Goal: Information Seeking & Learning: Learn about a topic

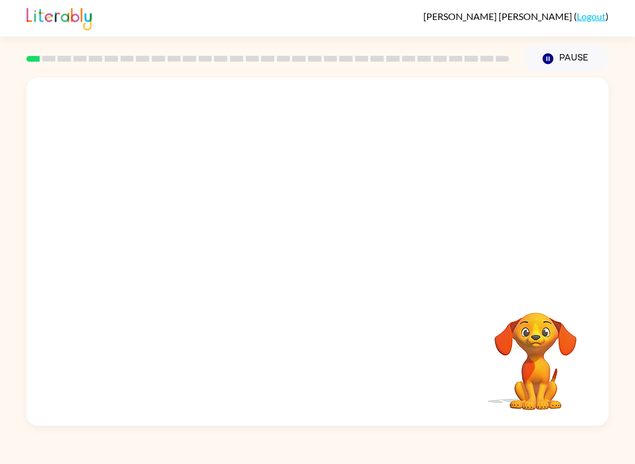
click at [182, 230] on video "Your browser must support playing .mp4 files to use Literably. Please try using…" at bounding box center [317, 183] width 582 height 210
click at [308, 263] on icon "button" at bounding box center [317, 258] width 21 height 21
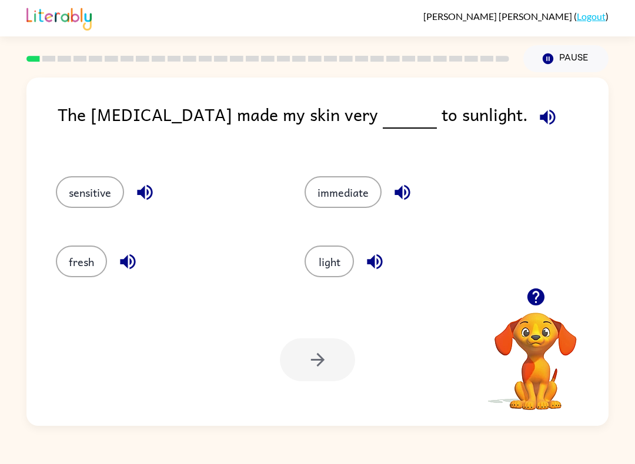
click at [65, 194] on button "sensitive" at bounding box center [90, 192] width 68 height 32
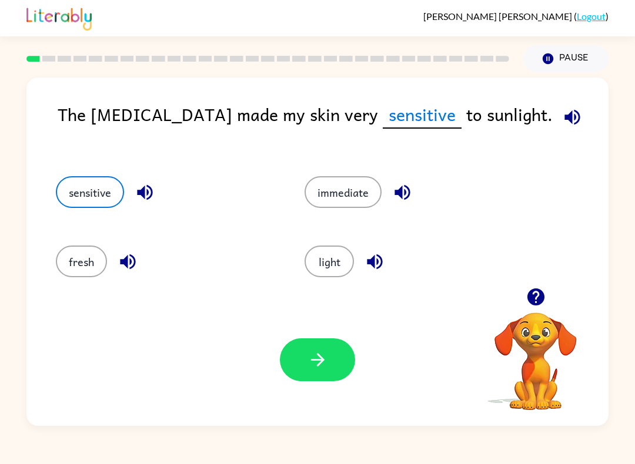
click at [310, 336] on div "Your browser must support playing .mp4 files to use Literably. Please try using…" at bounding box center [317, 360] width 582 height 132
click at [338, 366] on button "button" at bounding box center [317, 360] width 75 height 43
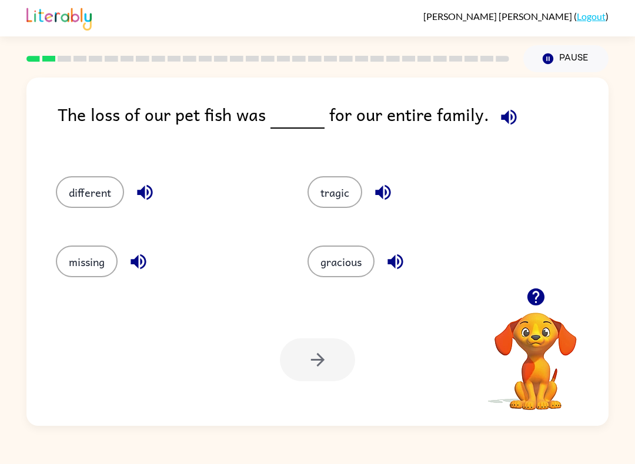
click at [352, 183] on button "tragic" at bounding box center [334, 192] width 55 height 32
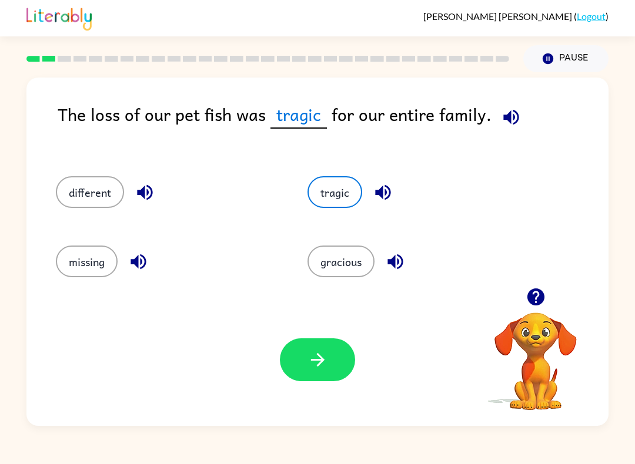
click at [334, 361] on button "button" at bounding box center [317, 360] width 75 height 43
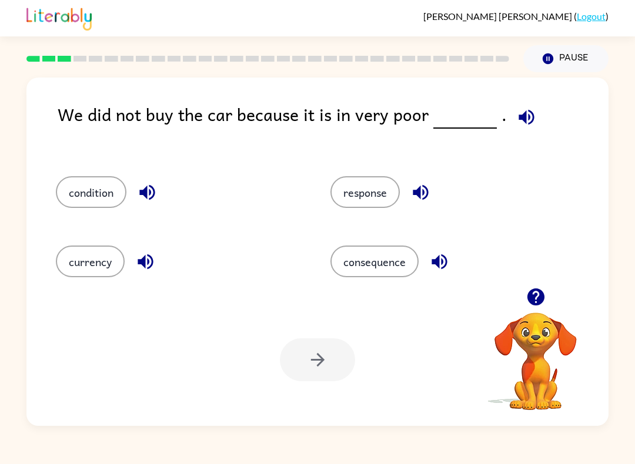
click at [73, 197] on button "condition" at bounding box center [91, 192] width 71 height 32
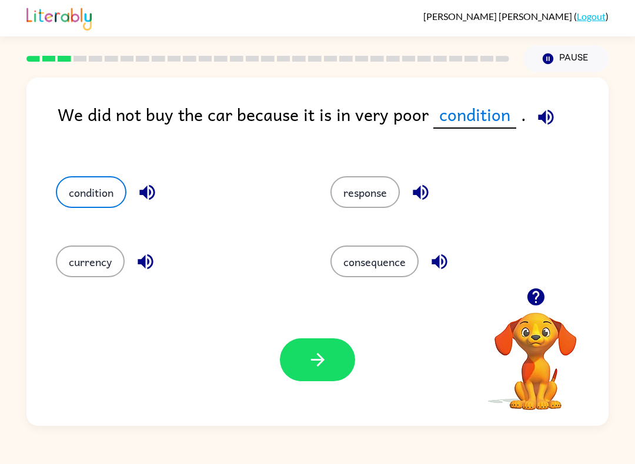
click at [317, 350] on button "button" at bounding box center [317, 360] width 75 height 43
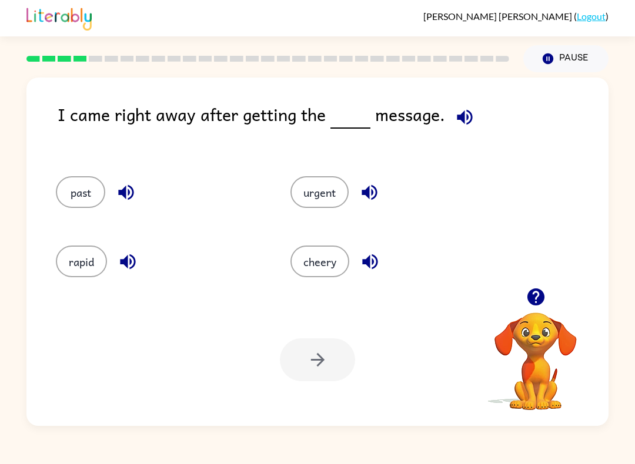
click at [307, 203] on button "urgent" at bounding box center [319, 192] width 58 height 32
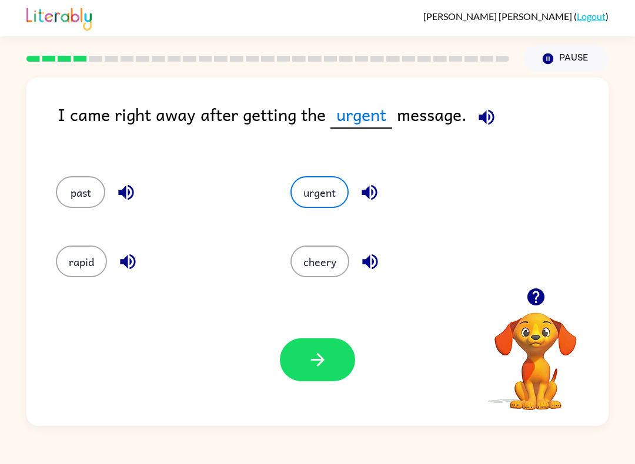
click at [72, 197] on button "past" at bounding box center [80, 192] width 49 height 32
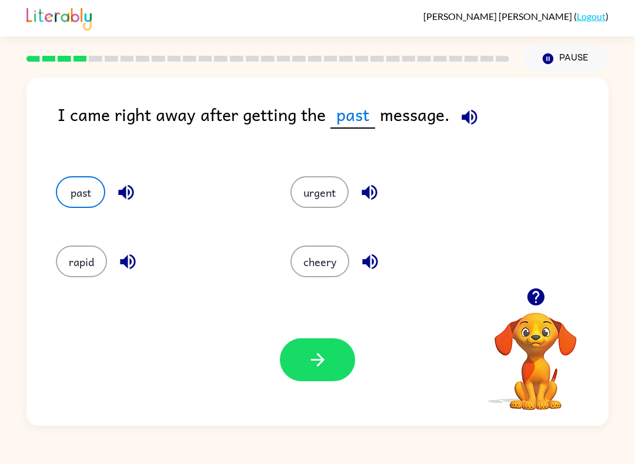
click at [317, 193] on button "urgent" at bounding box center [319, 192] width 58 height 32
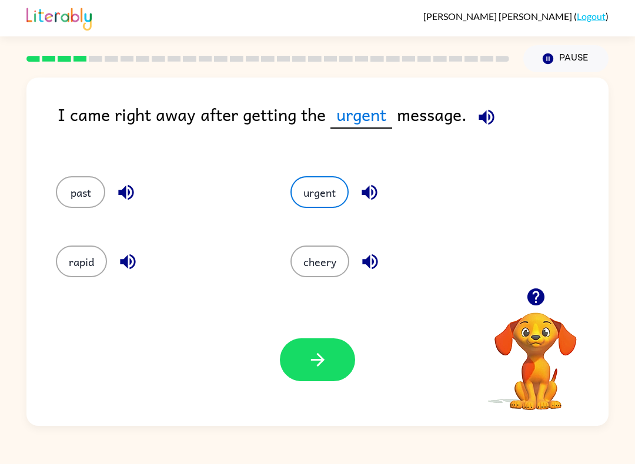
click at [322, 356] on icon "button" at bounding box center [317, 360] width 21 height 21
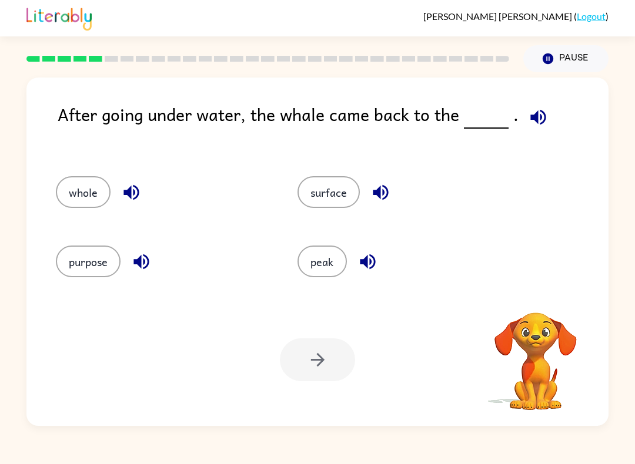
click at [333, 193] on button "surface" at bounding box center [328, 192] width 62 height 32
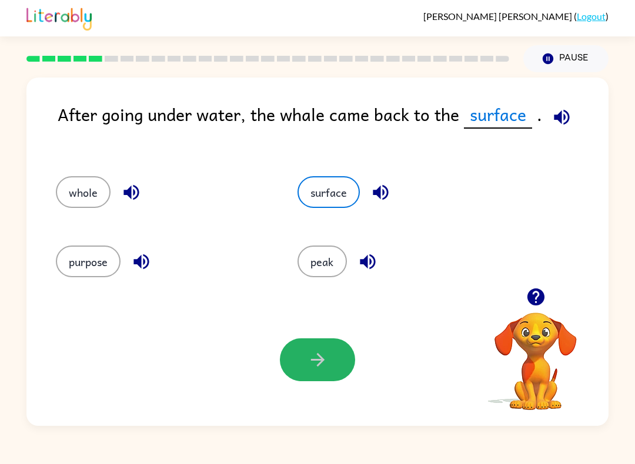
click at [332, 356] on button "button" at bounding box center [317, 360] width 75 height 43
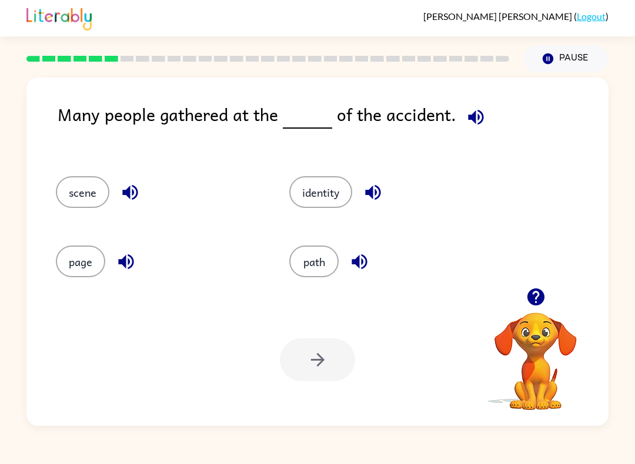
click at [71, 187] on button "scene" at bounding box center [83, 192] width 54 height 32
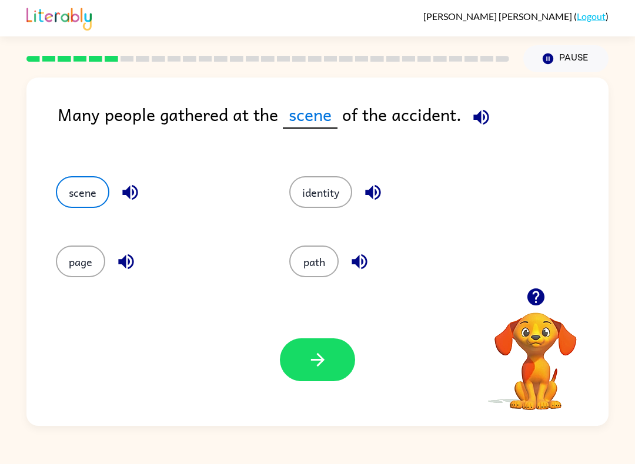
click at [322, 361] on icon "button" at bounding box center [317, 360] width 14 height 14
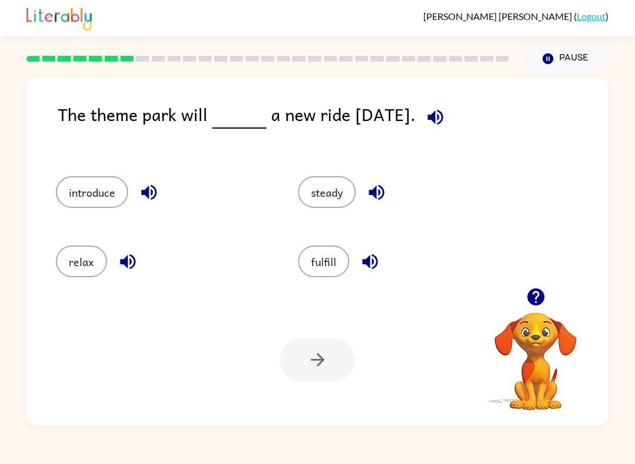
click at [331, 250] on button "fulfill" at bounding box center [323, 262] width 51 height 32
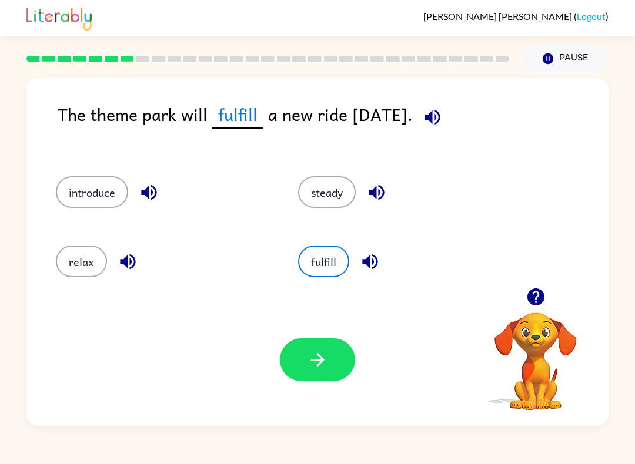
click at [71, 203] on button "introduce" at bounding box center [92, 192] width 72 height 32
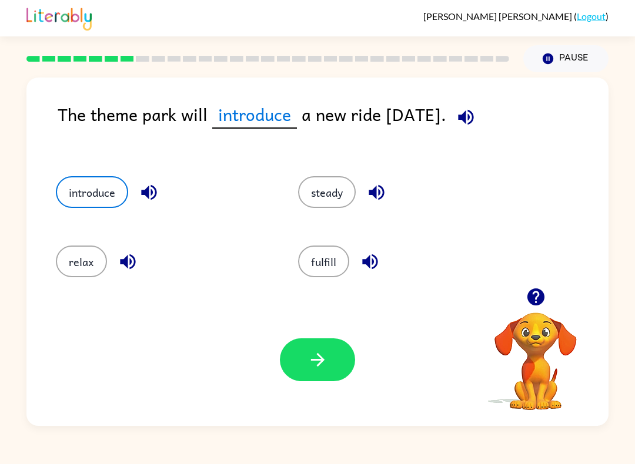
click at [323, 365] on icon "button" at bounding box center [317, 360] width 21 height 21
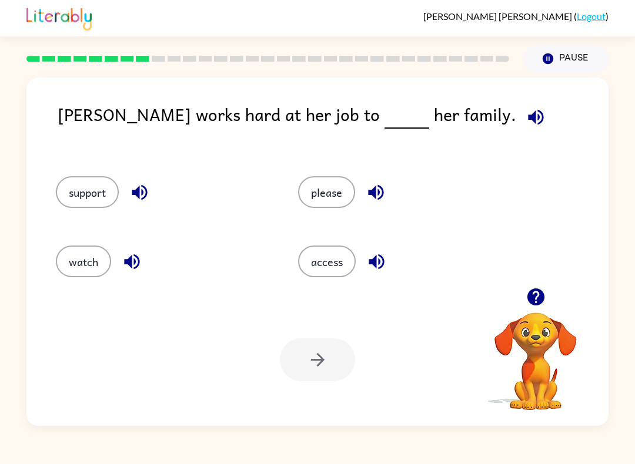
click at [86, 188] on button "support" at bounding box center [87, 192] width 63 height 32
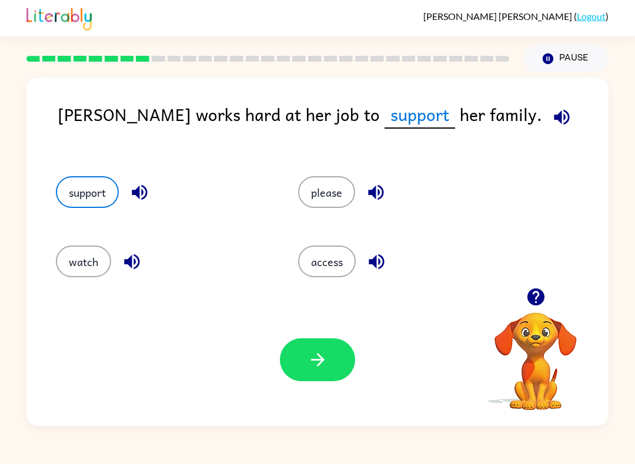
click at [321, 353] on icon "button" at bounding box center [317, 360] width 21 height 21
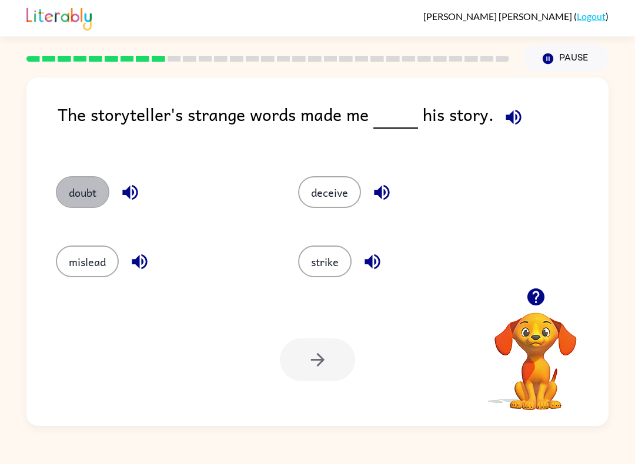
click at [88, 202] on button "doubt" at bounding box center [83, 192] width 54 height 32
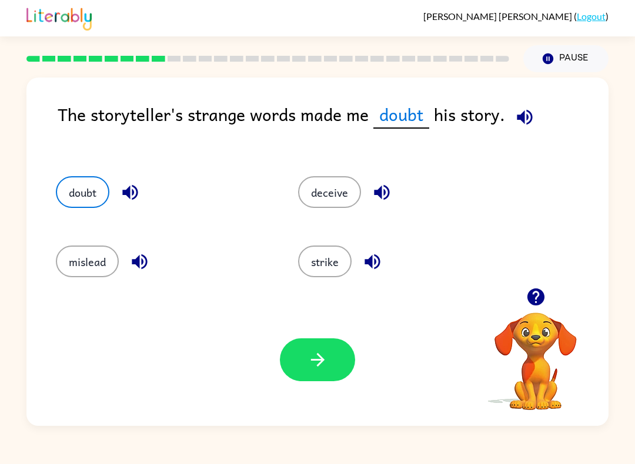
click at [320, 357] on icon "button" at bounding box center [317, 360] width 14 height 14
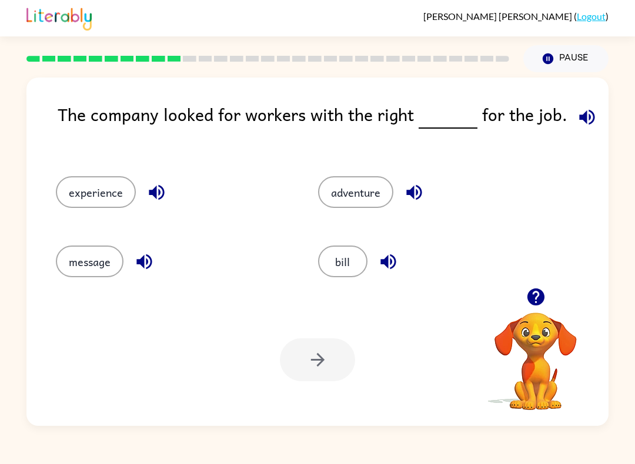
click at [85, 196] on button "experience" at bounding box center [96, 192] width 80 height 32
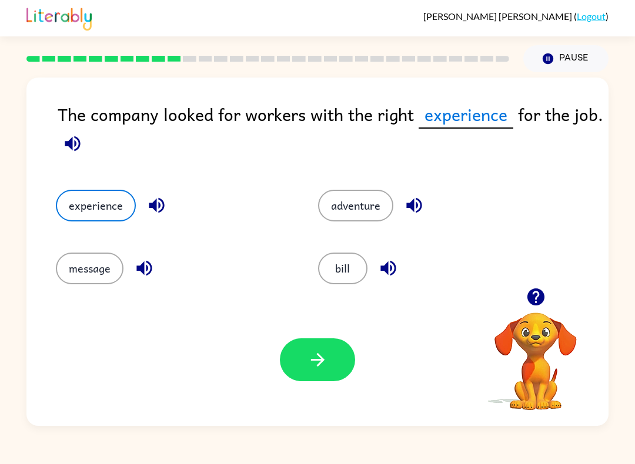
click at [336, 364] on button "button" at bounding box center [317, 360] width 75 height 43
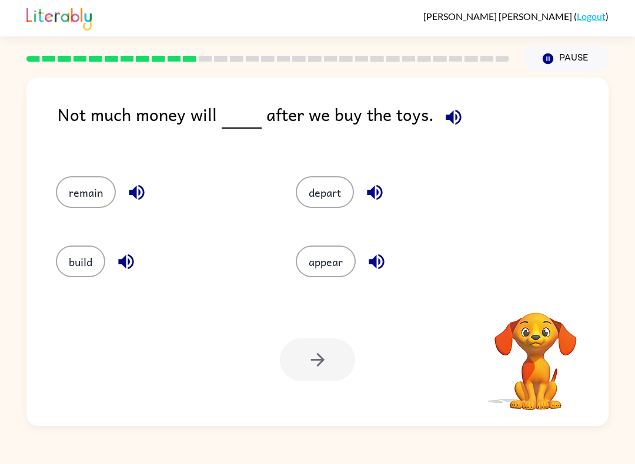
click at [85, 202] on button "remain" at bounding box center [86, 192] width 60 height 32
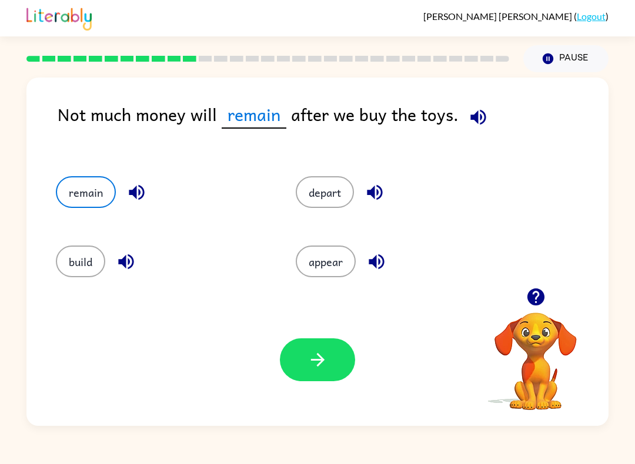
click at [313, 371] on button "button" at bounding box center [317, 360] width 75 height 43
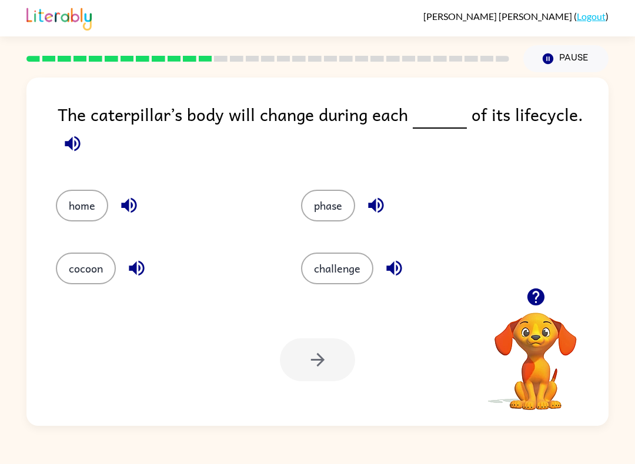
click at [325, 205] on button "phase" at bounding box center [328, 206] width 54 height 32
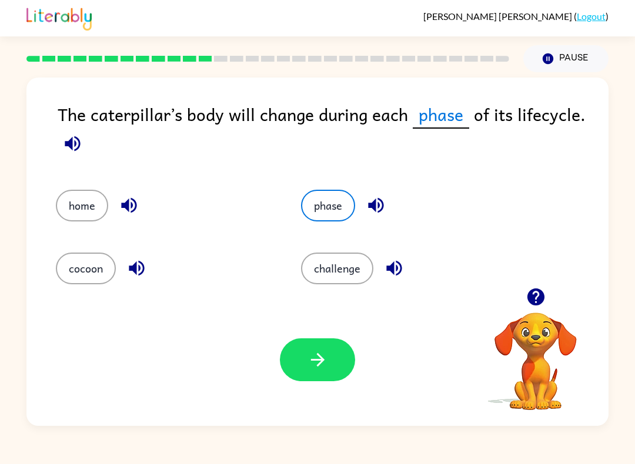
click at [322, 360] on icon "button" at bounding box center [317, 360] width 14 height 14
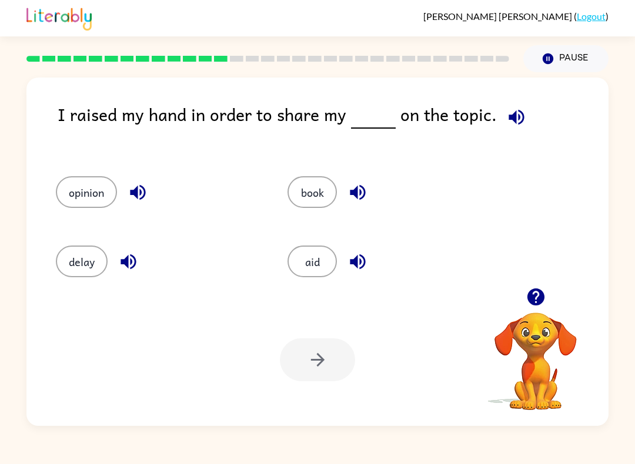
click at [96, 175] on div "opinion" at bounding box center [150, 188] width 232 height 69
click at [86, 192] on button "opinion" at bounding box center [86, 192] width 61 height 32
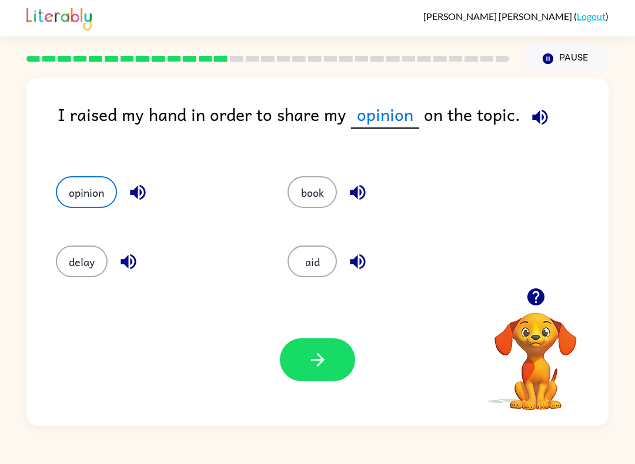
click at [329, 356] on button "button" at bounding box center [317, 360] width 75 height 43
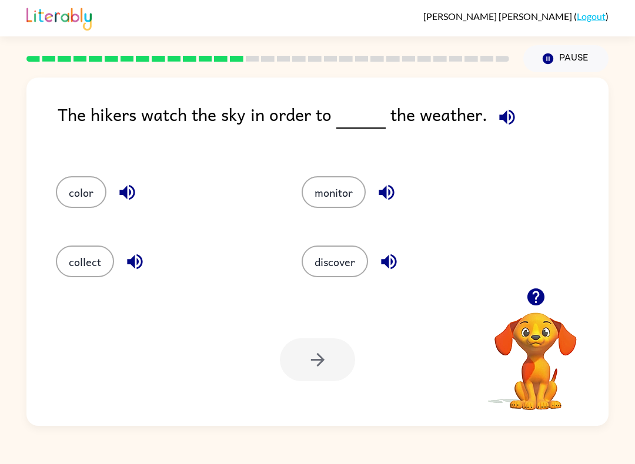
click at [336, 266] on button "discover" at bounding box center [335, 262] width 66 height 32
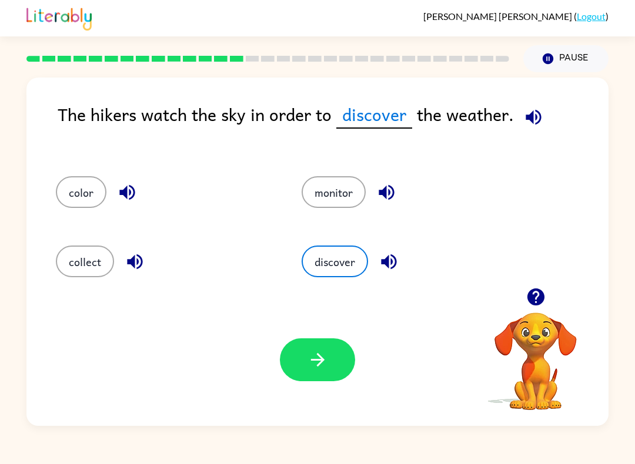
click at [331, 370] on button "button" at bounding box center [317, 360] width 75 height 43
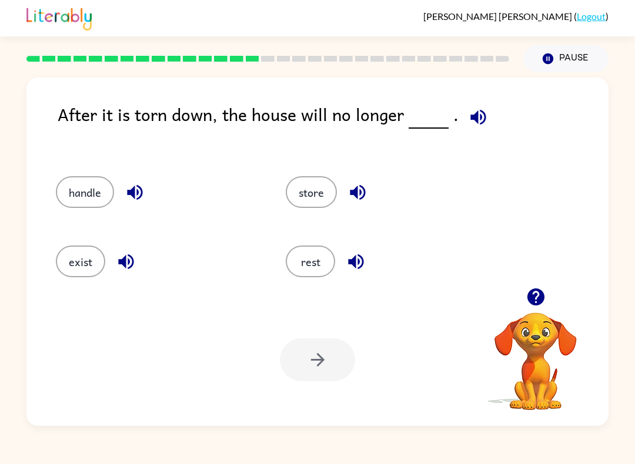
click at [82, 263] on button "exist" at bounding box center [80, 262] width 49 height 32
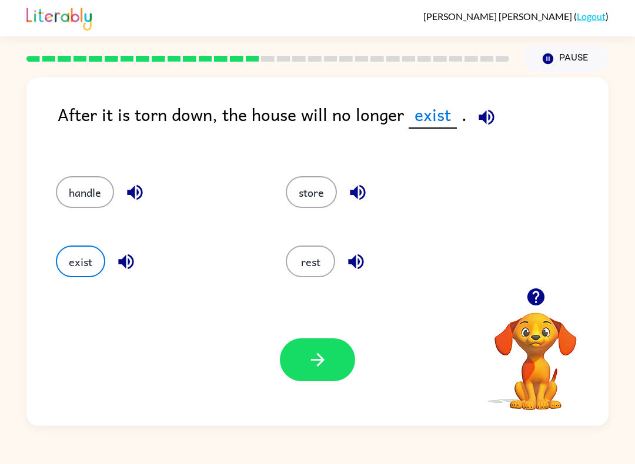
click at [343, 352] on button "button" at bounding box center [317, 360] width 75 height 43
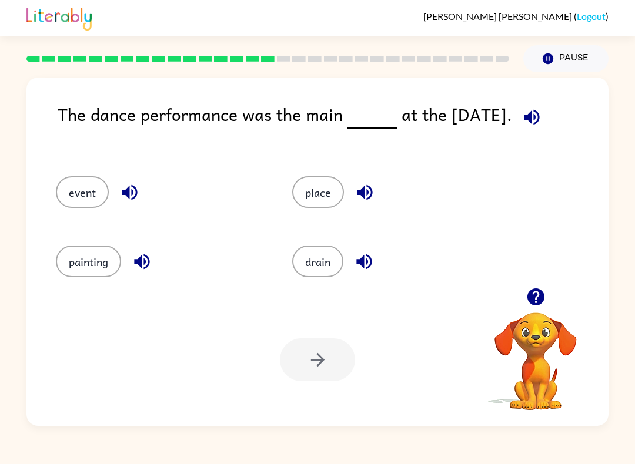
click at [96, 193] on button "event" at bounding box center [82, 192] width 53 height 32
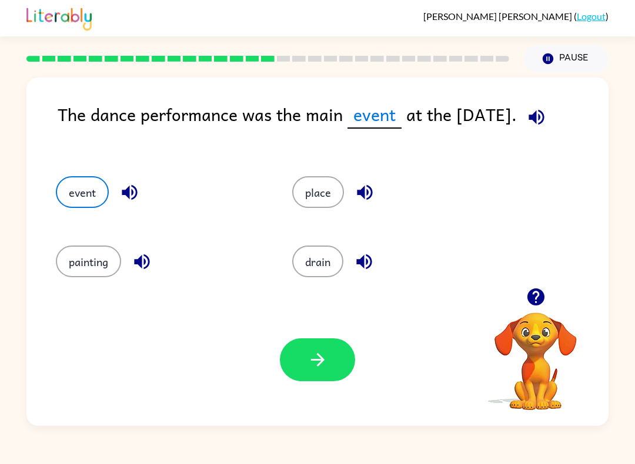
click at [316, 355] on icon "button" at bounding box center [317, 360] width 21 height 21
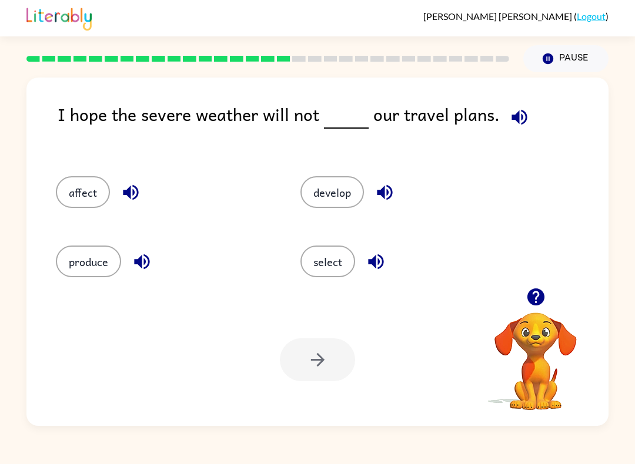
click at [75, 199] on button "affect" at bounding box center [83, 192] width 54 height 32
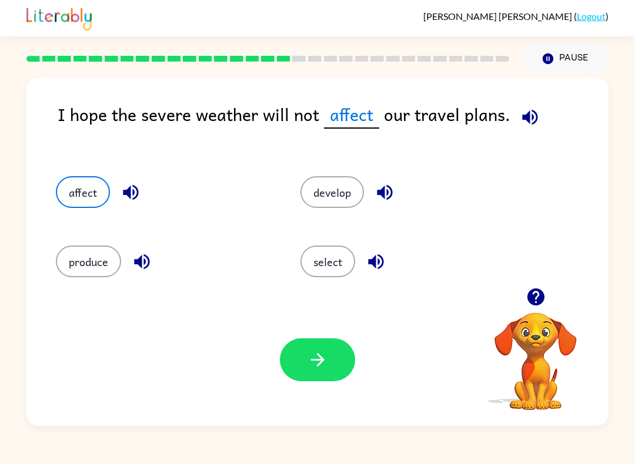
click at [298, 356] on button "button" at bounding box center [317, 360] width 75 height 43
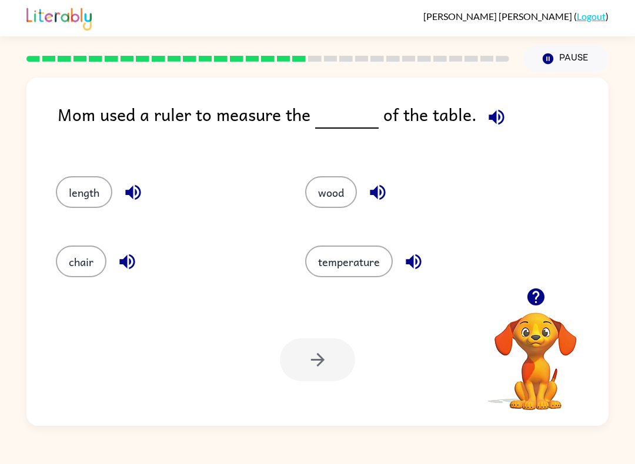
click at [79, 193] on button "length" at bounding box center [84, 192] width 56 height 32
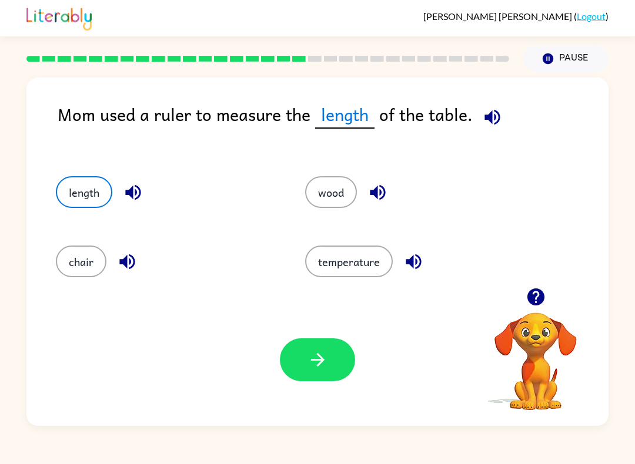
click at [320, 357] on icon "button" at bounding box center [317, 360] width 14 height 14
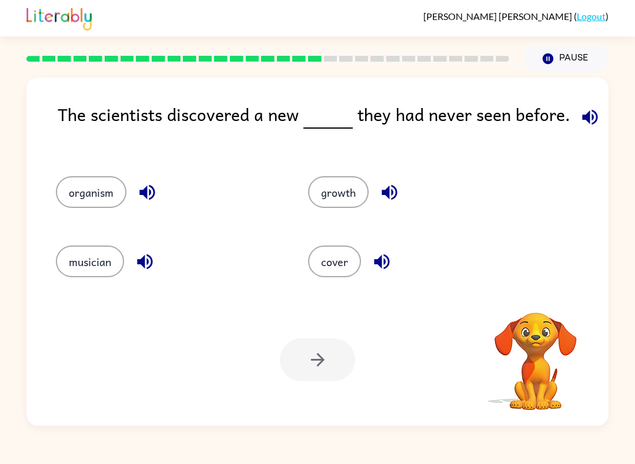
click at [96, 199] on button "organism" at bounding box center [91, 192] width 71 height 32
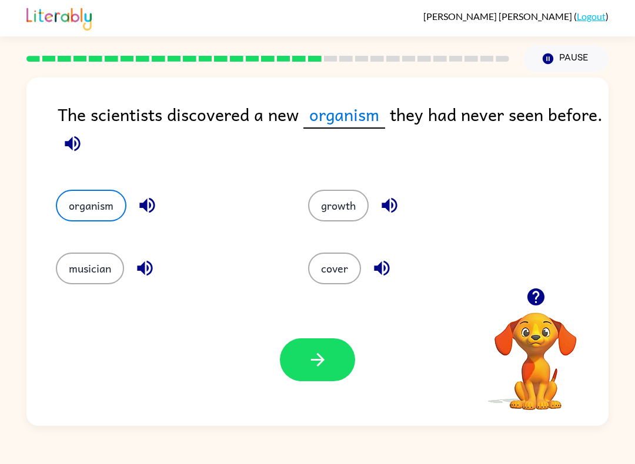
click at [323, 365] on icon "button" at bounding box center [317, 360] width 21 height 21
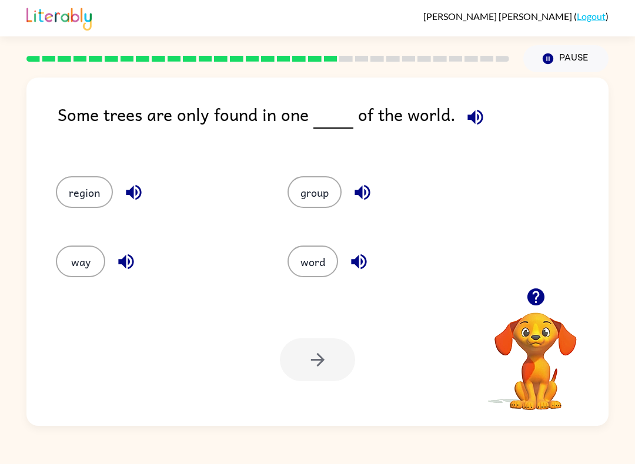
click at [83, 192] on button "region" at bounding box center [84, 192] width 57 height 32
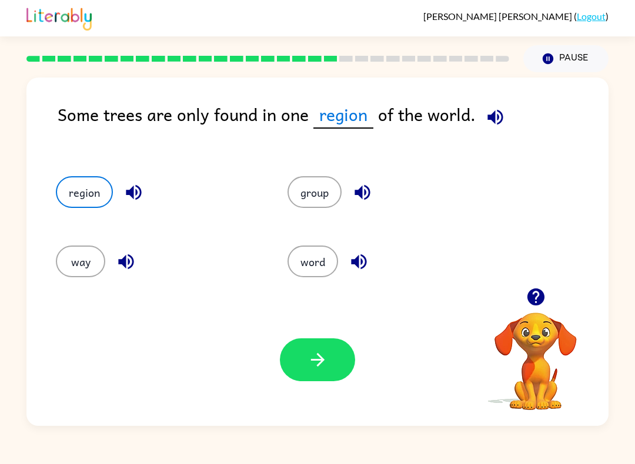
click at [333, 336] on div "Your browser must support playing .mp4 files to use Literably. Please try using…" at bounding box center [317, 360] width 582 height 132
click at [326, 349] on button "button" at bounding box center [317, 360] width 75 height 43
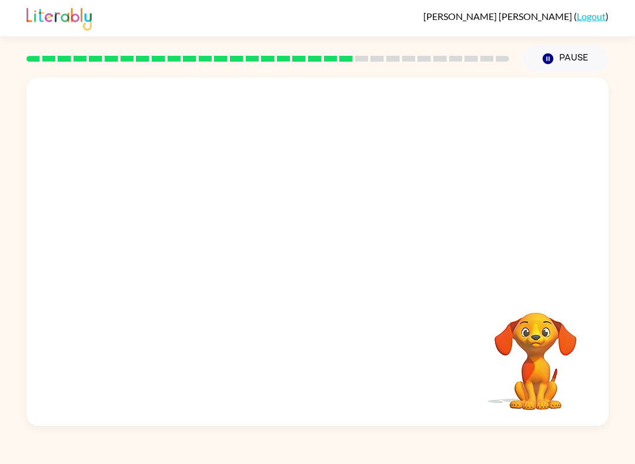
click at [209, 253] on video "Your browser must support playing .mp4 files to use Literably. Please try using…" at bounding box center [317, 183] width 582 height 210
click at [195, 254] on video "Your browser must support playing .mp4 files to use Literably. Please try using…" at bounding box center [317, 183] width 582 height 210
click at [212, 259] on video "Your browser must support playing .mp4 files to use Literably. Please try using…" at bounding box center [317, 183] width 582 height 210
click at [232, 258] on video "Your browser must support playing .mp4 files to use Literably. Please try using…" at bounding box center [317, 183] width 582 height 210
click at [236, 257] on video "Your browser must support playing .mp4 files to use Literably. Please try using…" at bounding box center [317, 183] width 582 height 210
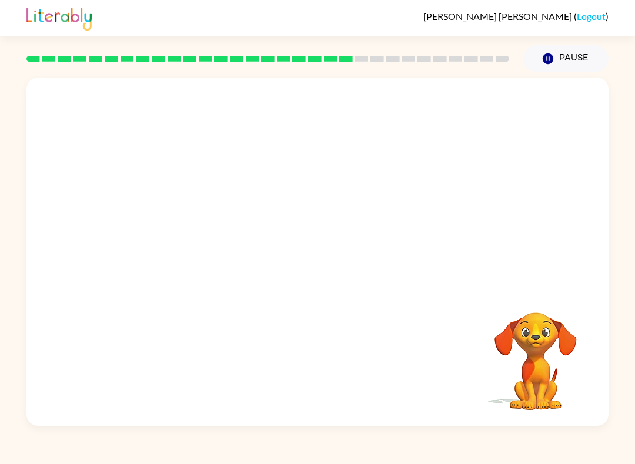
click at [230, 255] on video "Your browser must support playing .mp4 files to use Literably. Please try using…" at bounding box center [317, 183] width 582 height 210
click at [213, 268] on video "Your browser must support playing .mp4 files to use Literably. Please try using…" at bounding box center [317, 183] width 582 height 210
click at [198, 262] on video "Your browser must support playing .mp4 files to use Literably. Please try using…" at bounding box center [317, 183] width 582 height 210
click at [212, 244] on video "Your browser must support playing .mp4 files to use Literably. Please try using…" at bounding box center [317, 183] width 582 height 210
click at [319, 255] on div at bounding box center [317, 257] width 75 height 43
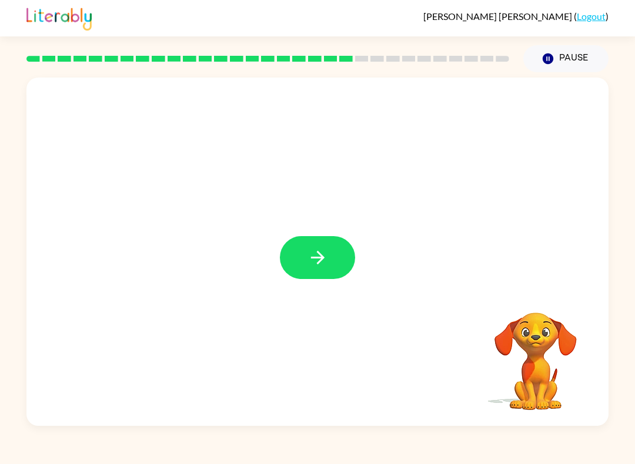
click at [338, 259] on button "button" at bounding box center [317, 257] width 75 height 43
click at [338, 259] on div at bounding box center [317, 257] width 75 height 43
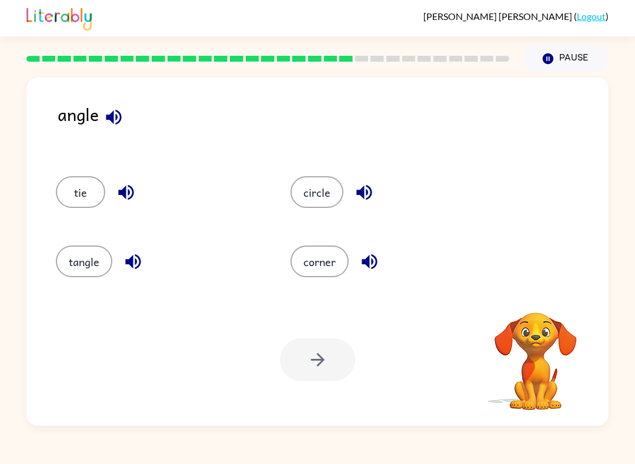
click at [331, 366] on div at bounding box center [317, 360] width 75 height 43
click at [322, 263] on button "corner" at bounding box center [319, 262] width 58 height 32
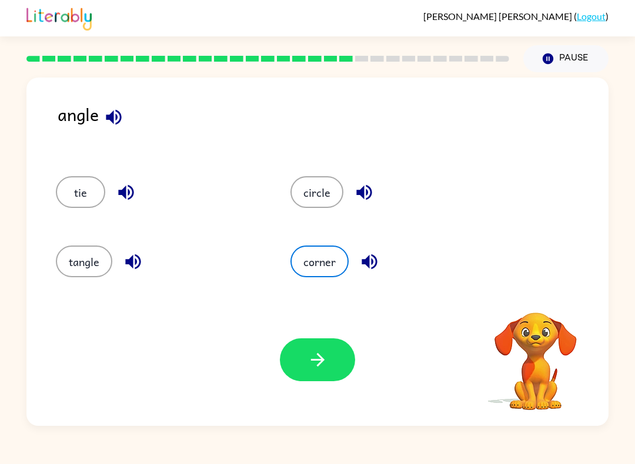
click at [323, 348] on button "button" at bounding box center [317, 360] width 75 height 43
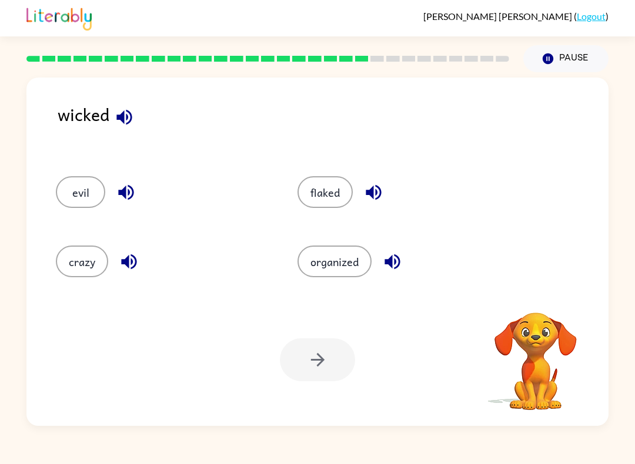
click at [76, 190] on button "evil" at bounding box center [80, 192] width 49 height 32
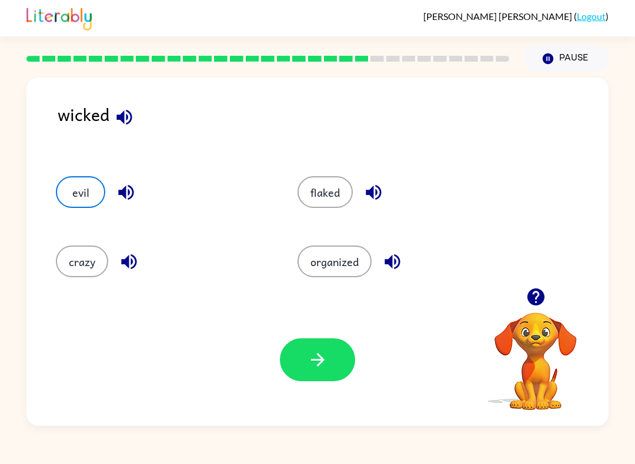
click at [335, 372] on button "button" at bounding box center [317, 360] width 75 height 43
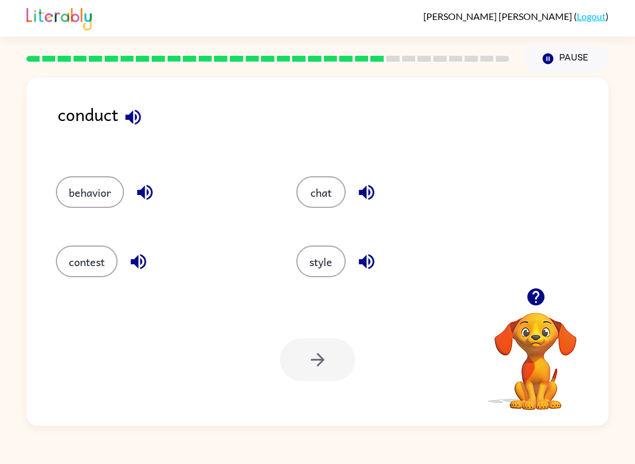
click at [108, 177] on button "behavior" at bounding box center [90, 192] width 68 height 32
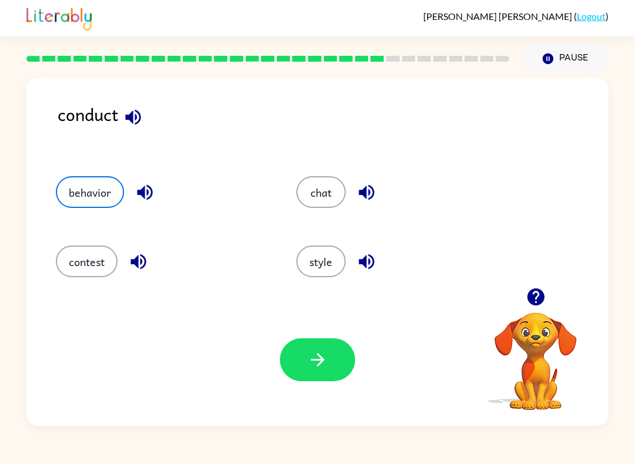
click at [316, 365] on icon "button" at bounding box center [317, 360] width 21 height 21
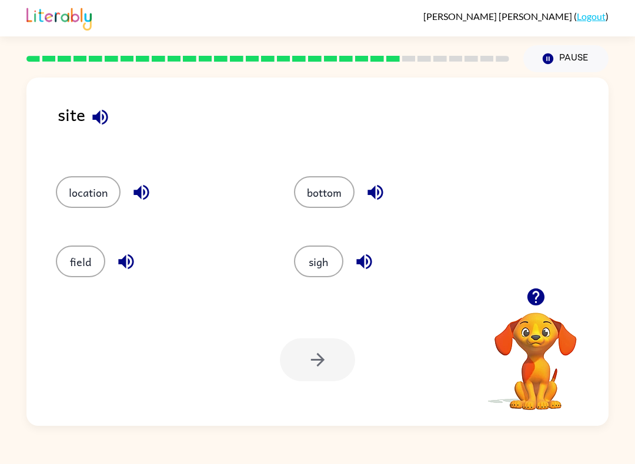
click at [89, 198] on button "location" at bounding box center [88, 192] width 65 height 32
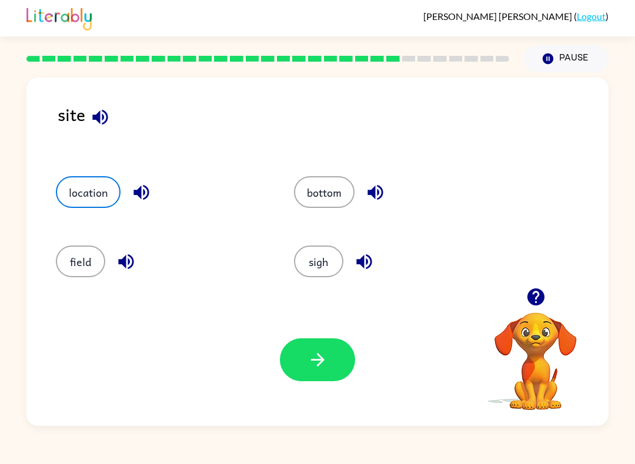
click at [324, 367] on icon "button" at bounding box center [317, 360] width 21 height 21
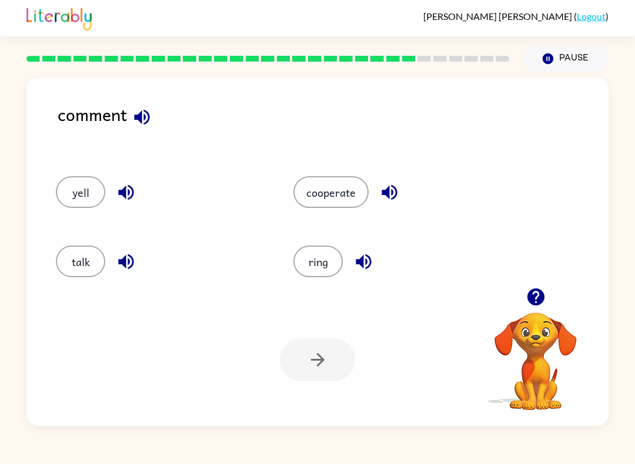
click at [84, 265] on button "talk" at bounding box center [80, 262] width 49 height 32
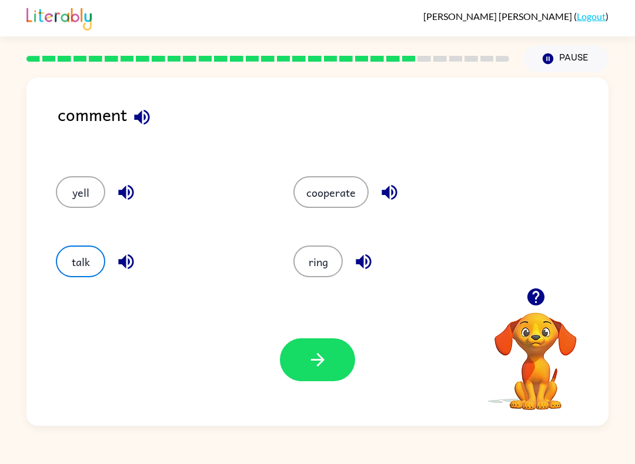
click at [321, 363] on icon "button" at bounding box center [317, 360] width 14 height 14
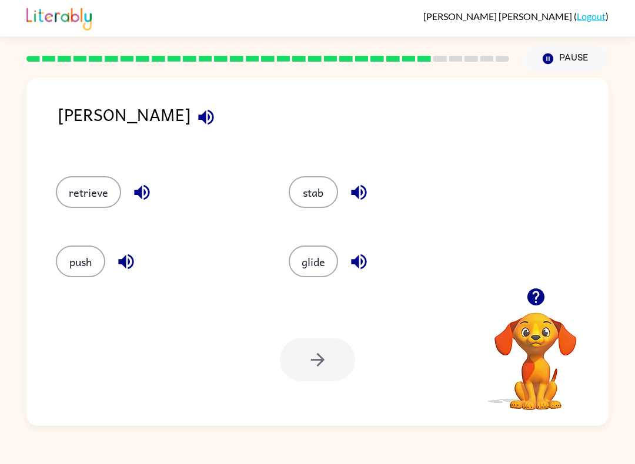
click at [313, 265] on button "glide" at bounding box center [313, 262] width 49 height 32
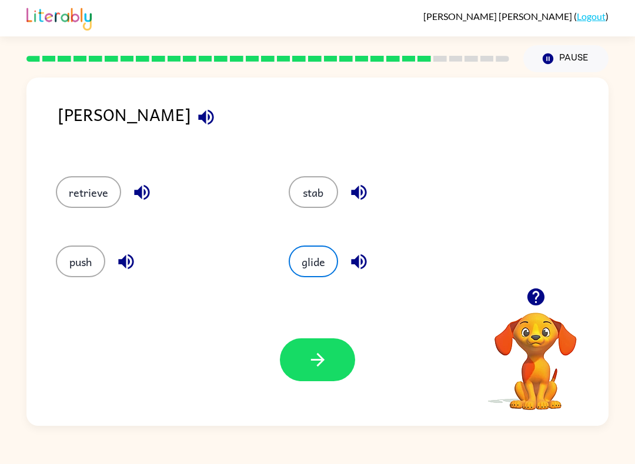
click at [312, 185] on button "stab" at bounding box center [313, 192] width 49 height 32
click at [310, 352] on icon "button" at bounding box center [317, 360] width 21 height 21
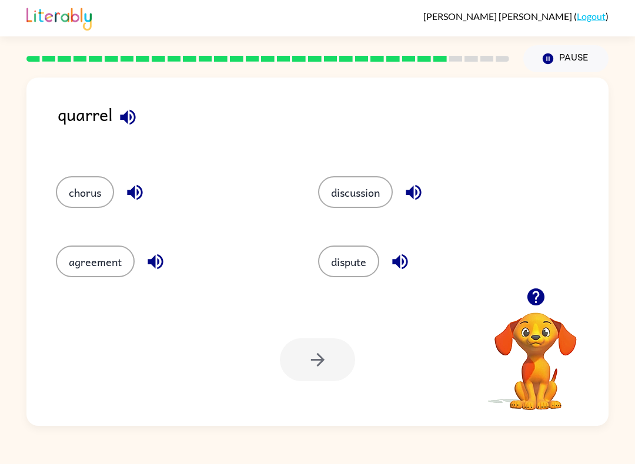
click at [99, 193] on button "chorus" at bounding box center [85, 192] width 58 height 32
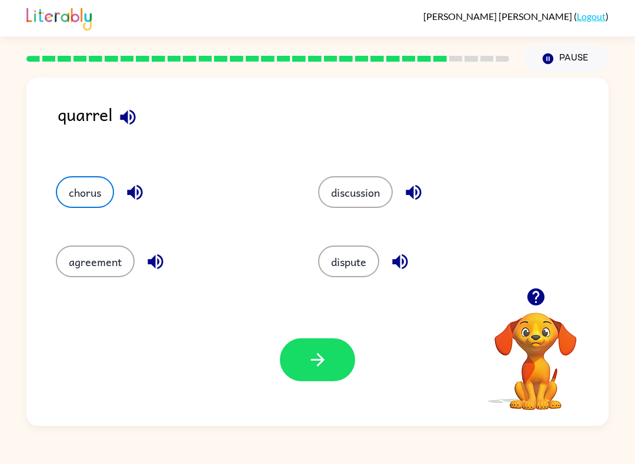
click at [332, 351] on button "button" at bounding box center [317, 360] width 75 height 43
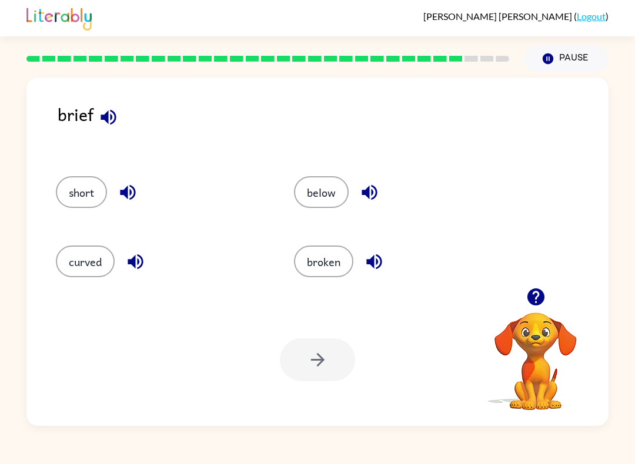
click at [71, 186] on button "short" at bounding box center [81, 192] width 51 height 32
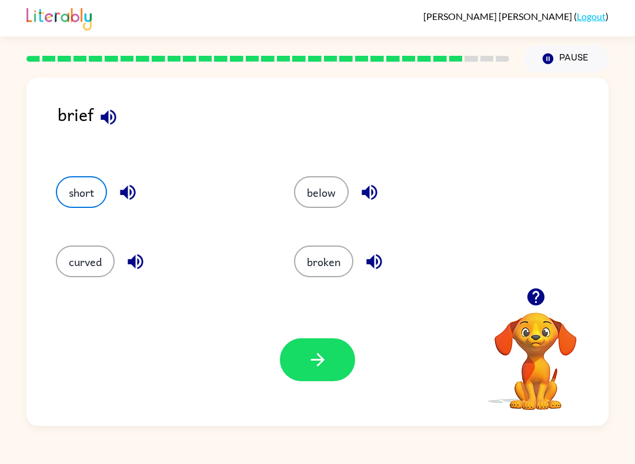
click at [331, 345] on button "button" at bounding box center [317, 360] width 75 height 43
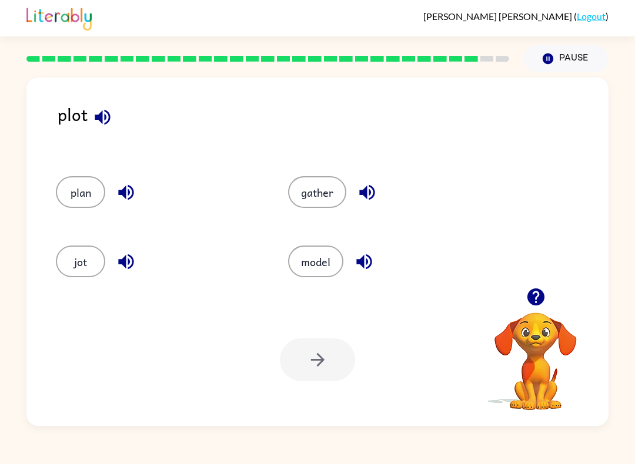
click at [75, 190] on button "plan" at bounding box center [80, 192] width 49 height 32
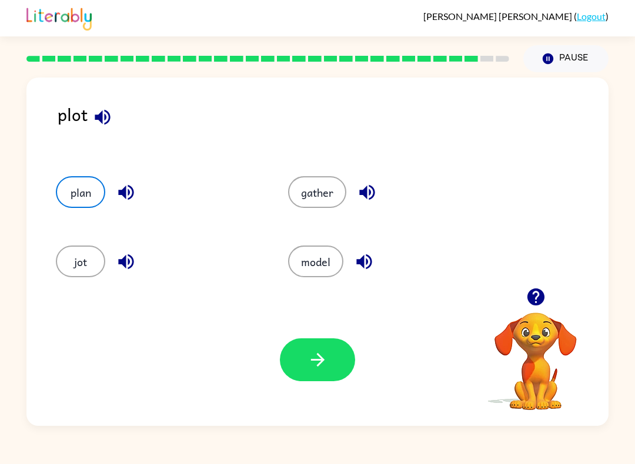
click at [292, 350] on button "button" at bounding box center [317, 360] width 75 height 43
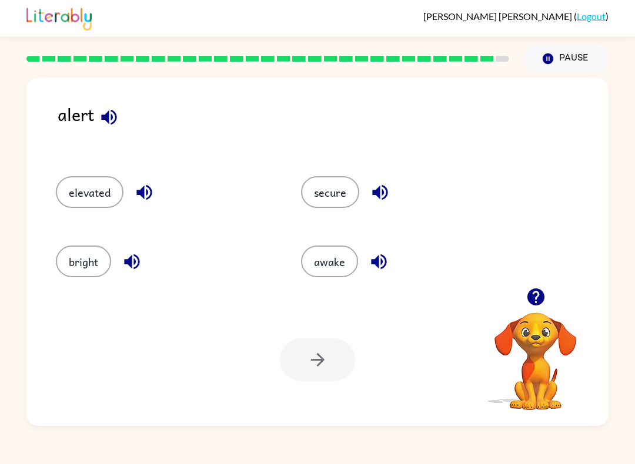
click at [327, 185] on button "secure" at bounding box center [330, 192] width 58 height 32
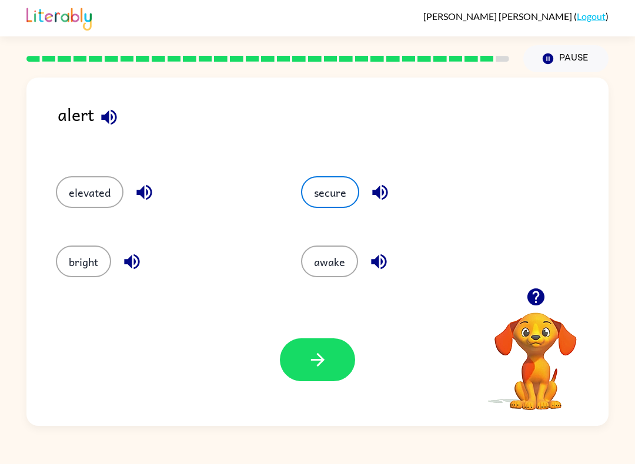
click at [315, 380] on button "button" at bounding box center [317, 360] width 75 height 43
